Goal: Transaction & Acquisition: Subscribe to service/newsletter

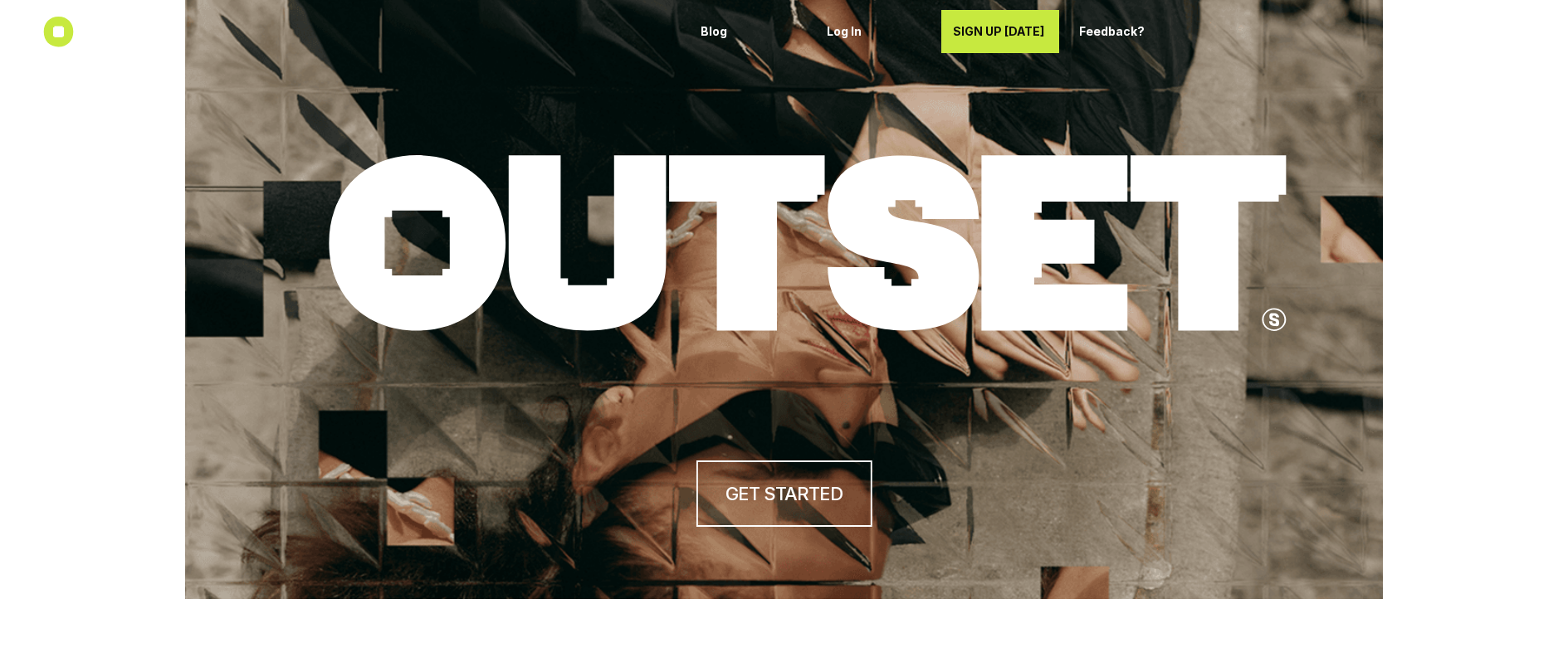
click at [59, 34] on icon at bounding box center [59, 32] width 31 height 31
click at [722, 29] on p "Blog" at bounding box center [748, 32] width 95 height 14
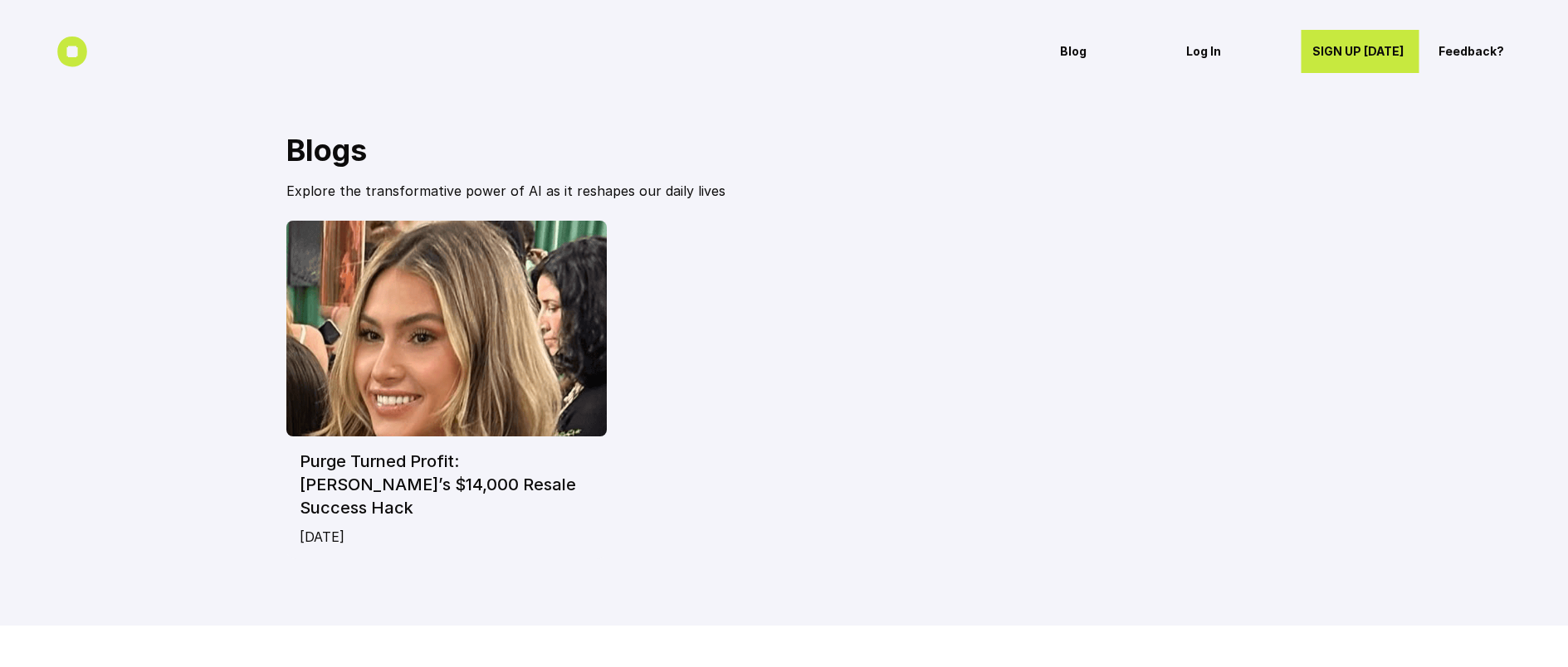
scroll to position [3, 0]
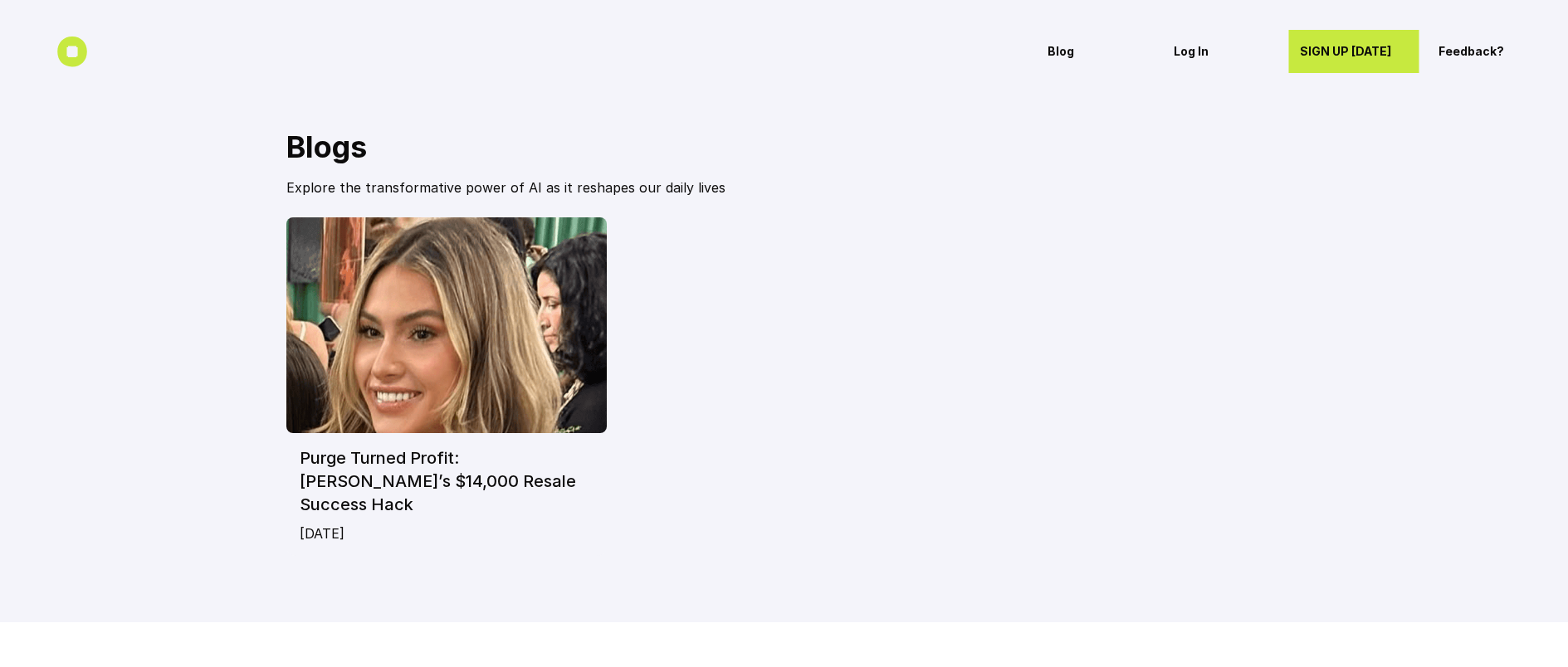
click at [1349, 46] on p "SIGN UP TODAY" at bounding box center [1354, 52] width 107 height 14
